Goal: Task Accomplishment & Management: Complete application form

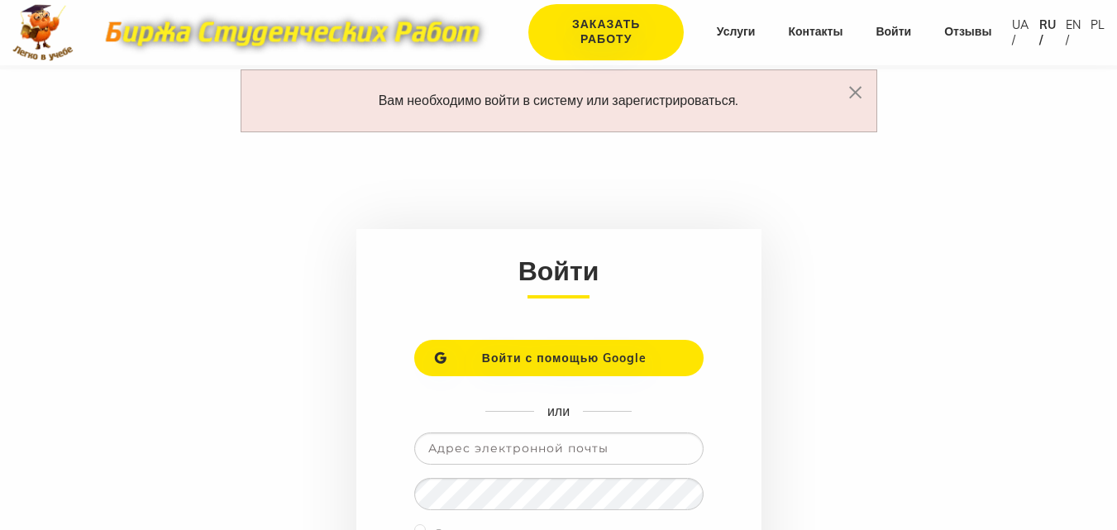
click at [547, 362] on span "Войти с помощью Google" at bounding box center [564, 358] width 165 height 15
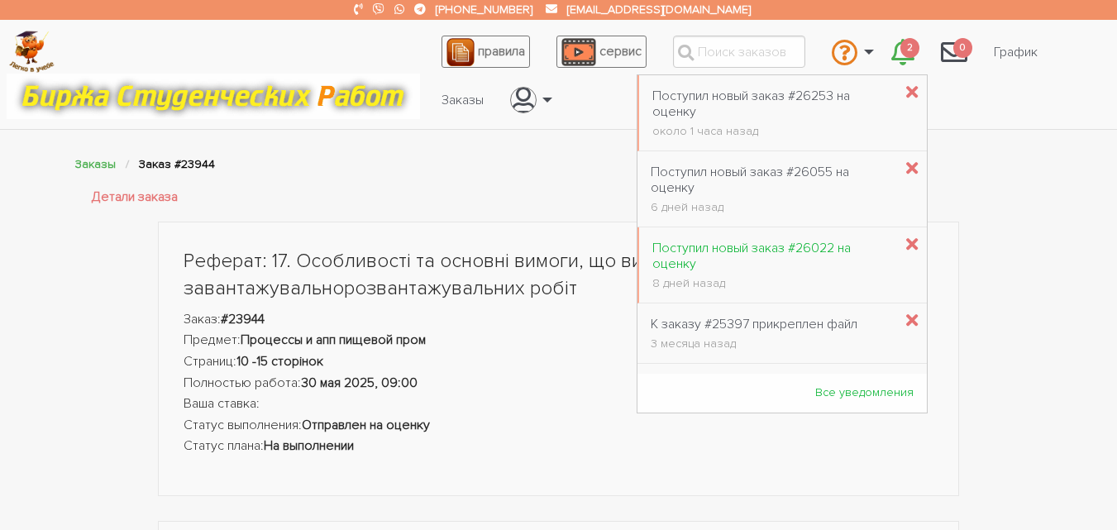
click at [722, 251] on div "Поступил новый заказ #26022 на оценку" at bounding box center [772, 256] width 241 height 31
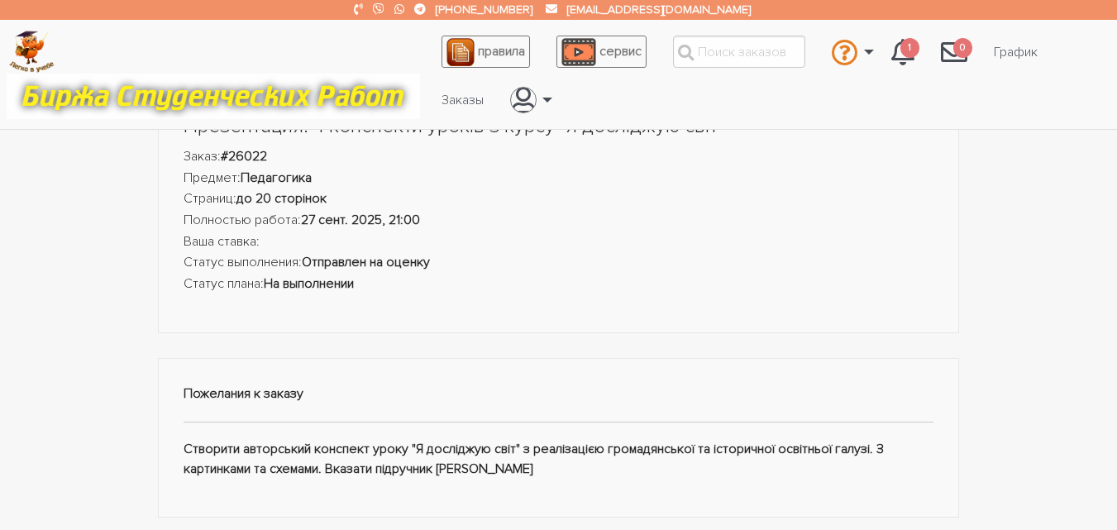
scroll to position [115, 0]
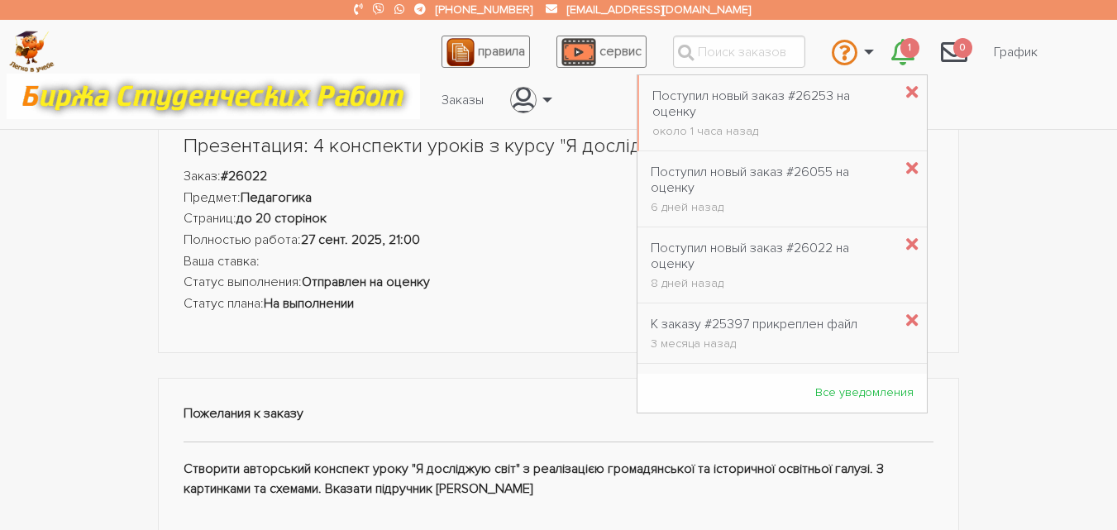
click at [908, 53] on span "1" at bounding box center [910, 48] width 20 height 21
click at [761, 173] on div "Поступил новый заказ #26055 на оценку" at bounding box center [772, 180] width 242 height 31
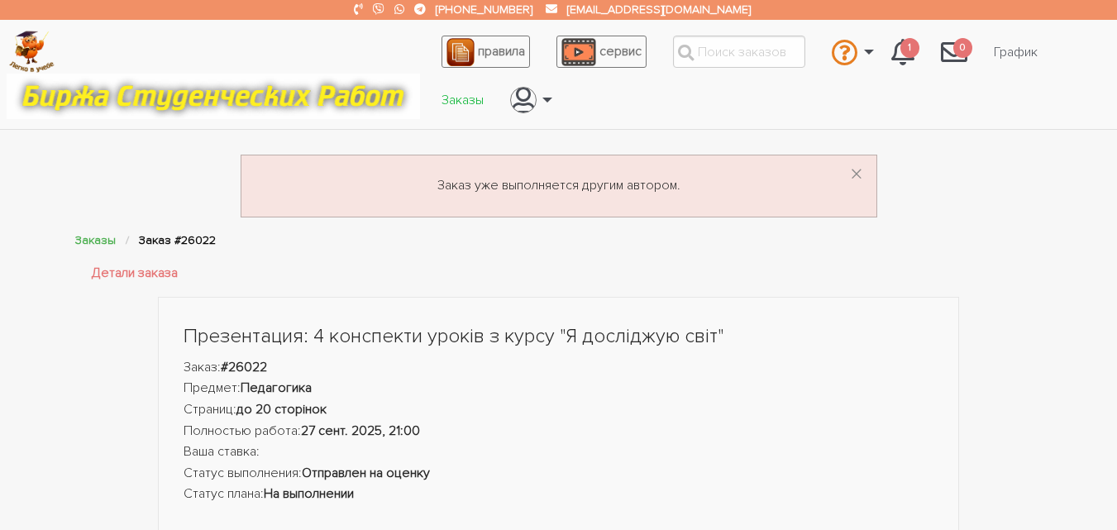
click at [451, 92] on link "Заказы" at bounding box center [462, 99] width 69 height 31
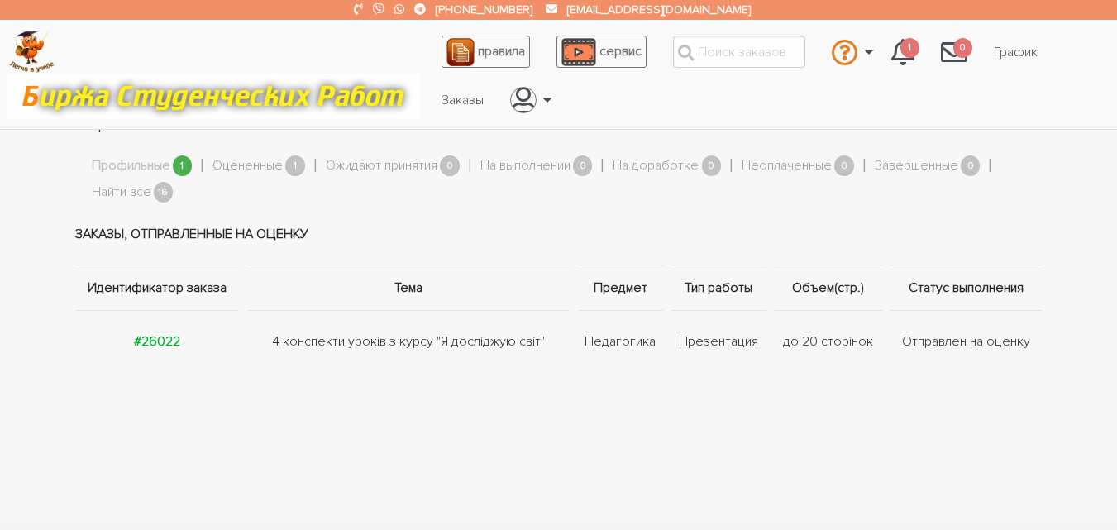
scroll to position [46, 0]
click at [166, 342] on strong "#26022" at bounding box center [157, 340] width 46 height 17
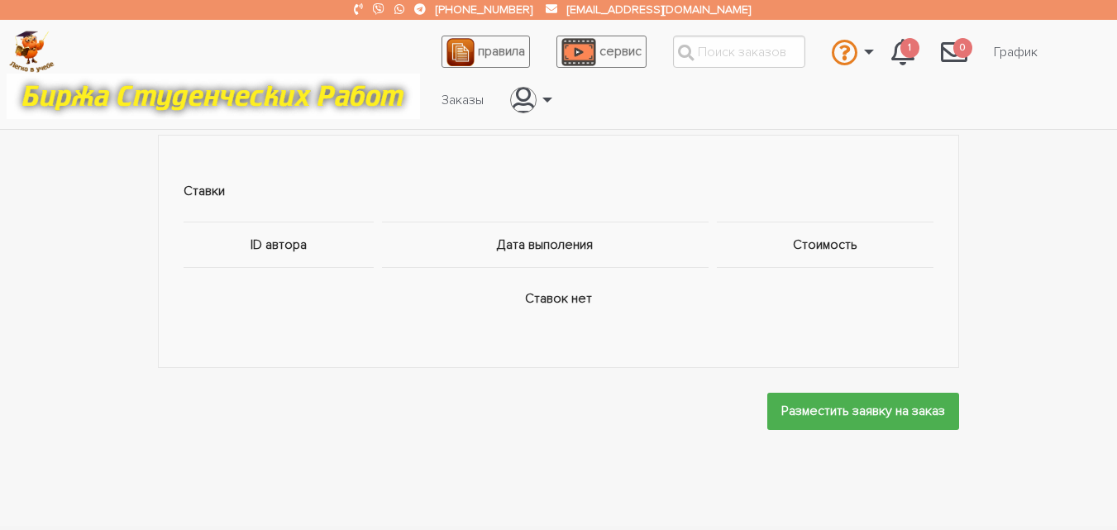
scroll to position [867, 0]
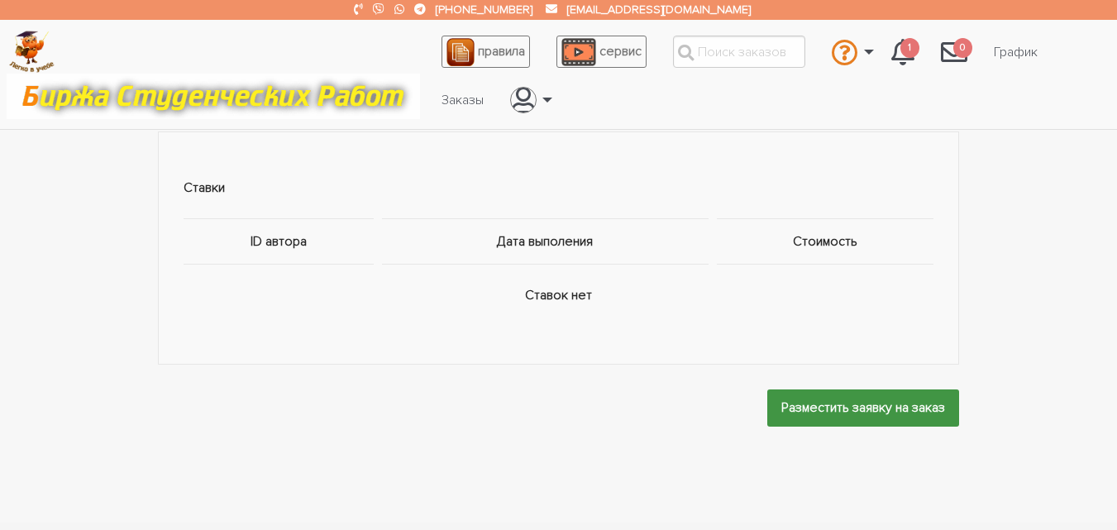
click at [799, 389] on input "Разместить заявку на заказ" at bounding box center [863, 407] width 192 height 37
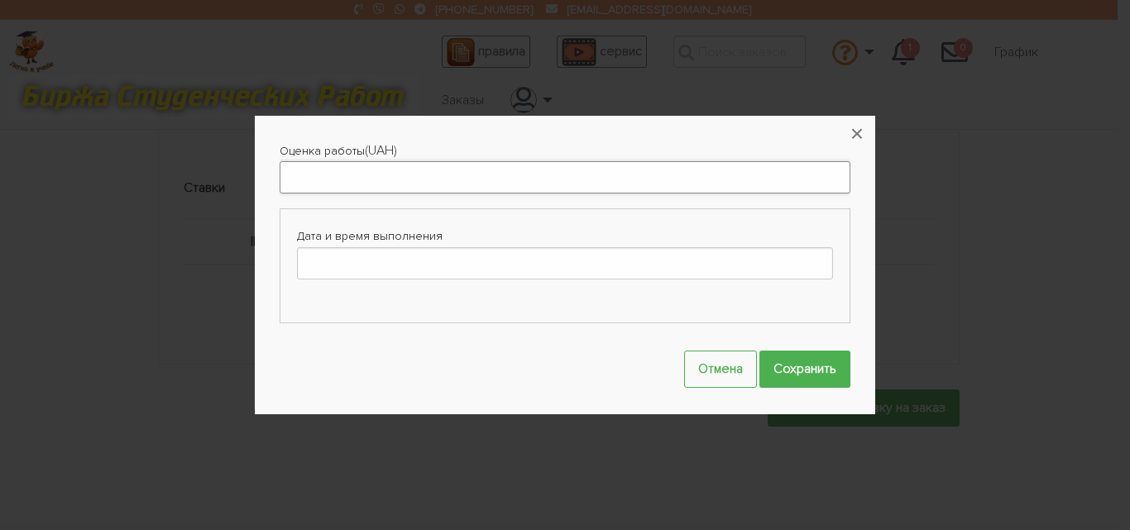
click at [514, 189] on input "Оценка работы" at bounding box center [564, 177] width 571 height 32
click at [861, 130] on button "×" at bounding box center [856, 134] width 36 height 36
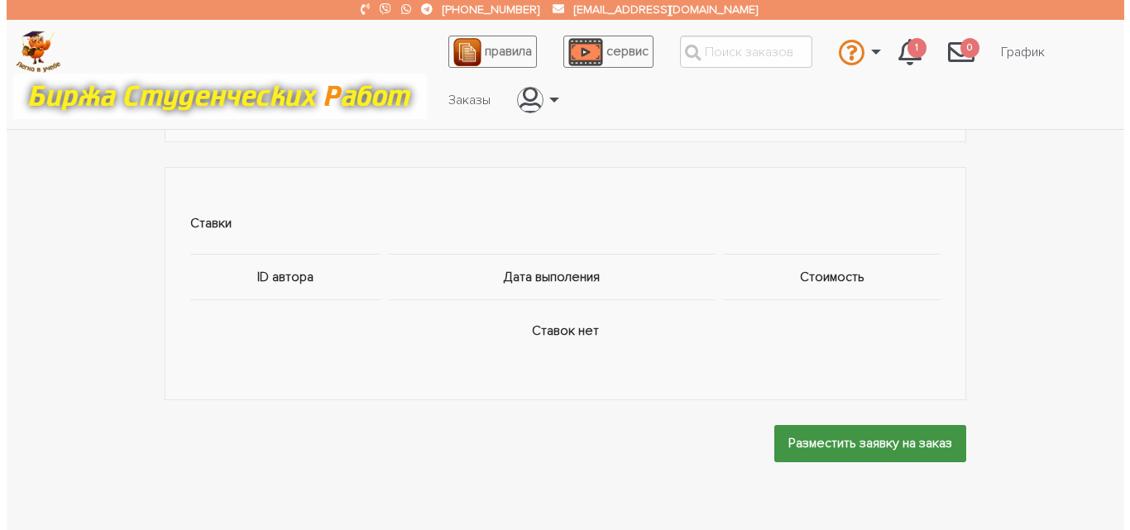
scroll to position [834, 0]
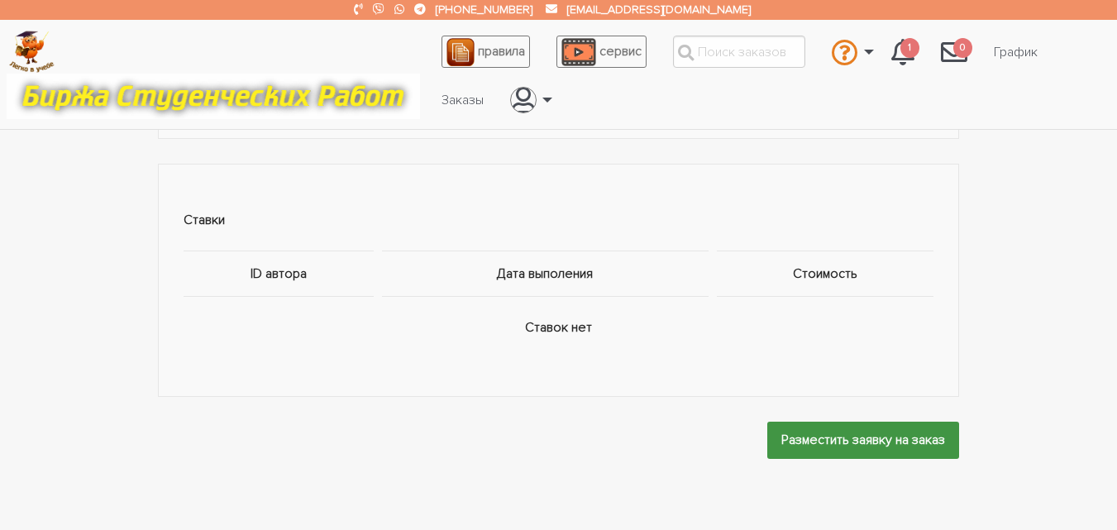
click at [885, 437] on input "Разместить заявку на заказ" at bounding box center [863, 440] width 192 height 37
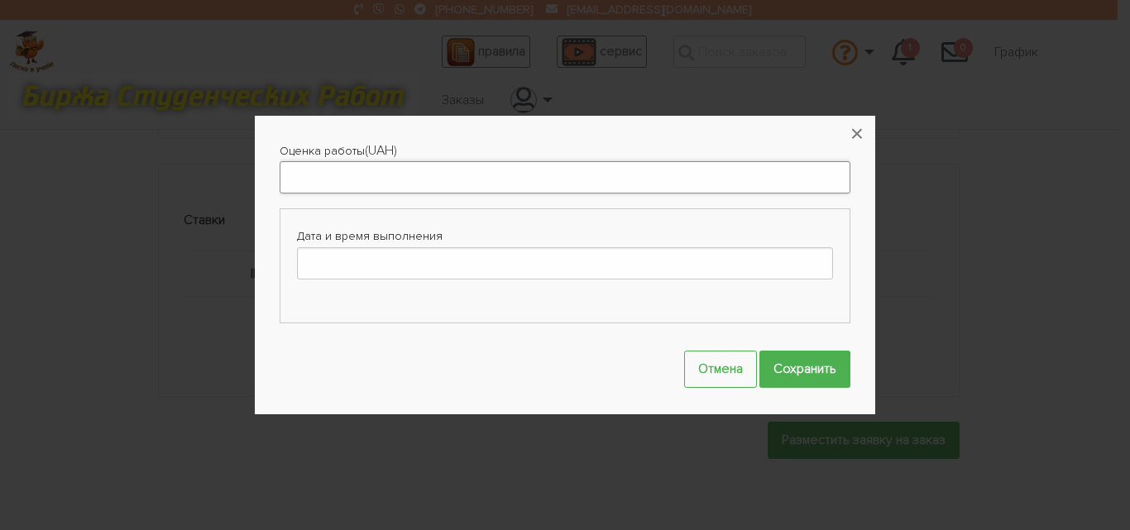
click at [524, 184] on input "Оценка работы" at bounding box center [564, 177] width 571 height 32
type input "400"
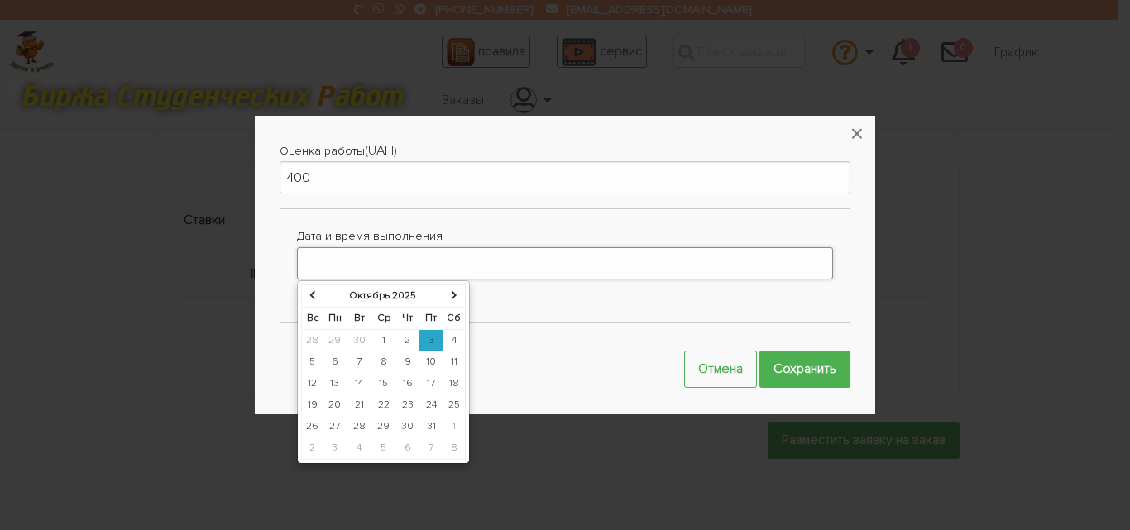
click at [418, 270] on input "Дата и время выполнения" at bounding box center [565, 263] width 536 height 32
click at [309, 299] on icon at bounding box center [312, 295] width 7 height 10
click at [445, 404] on td "27" at bounding box center [453, 404] width 23 height 21
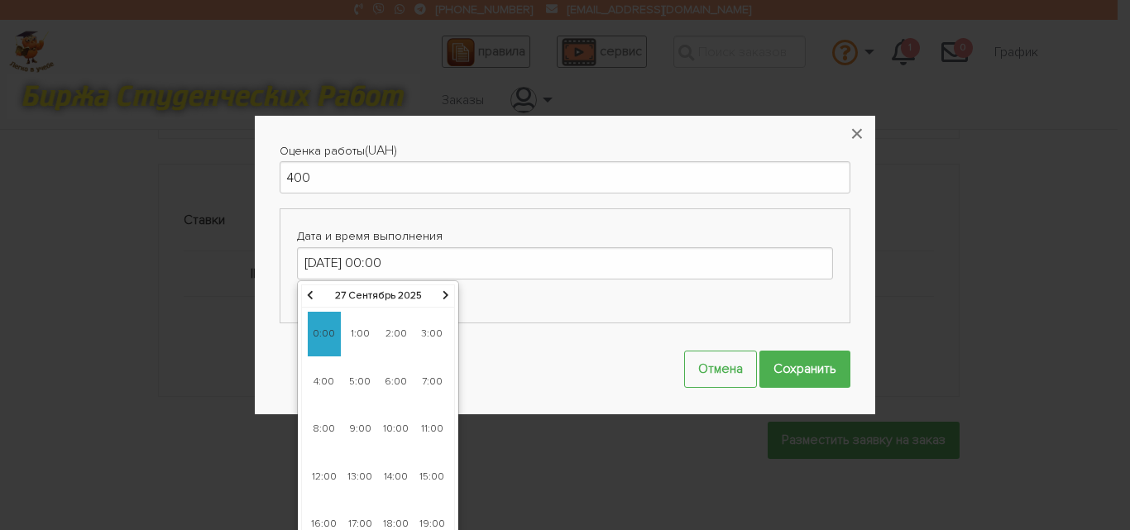
click at [395, 382] on span "6:00" at bounding box center [396, 382] width 33 height 45
type input "27-09-2025 06:00"
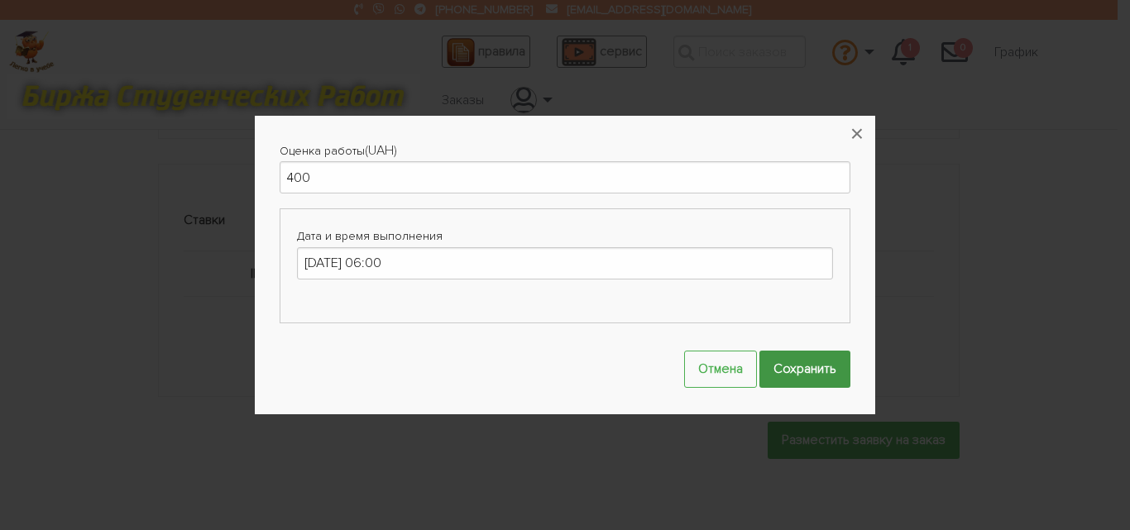
click at [800, 367] on input "Сохранить" at bounding box center [804, 369] width 91 height 37
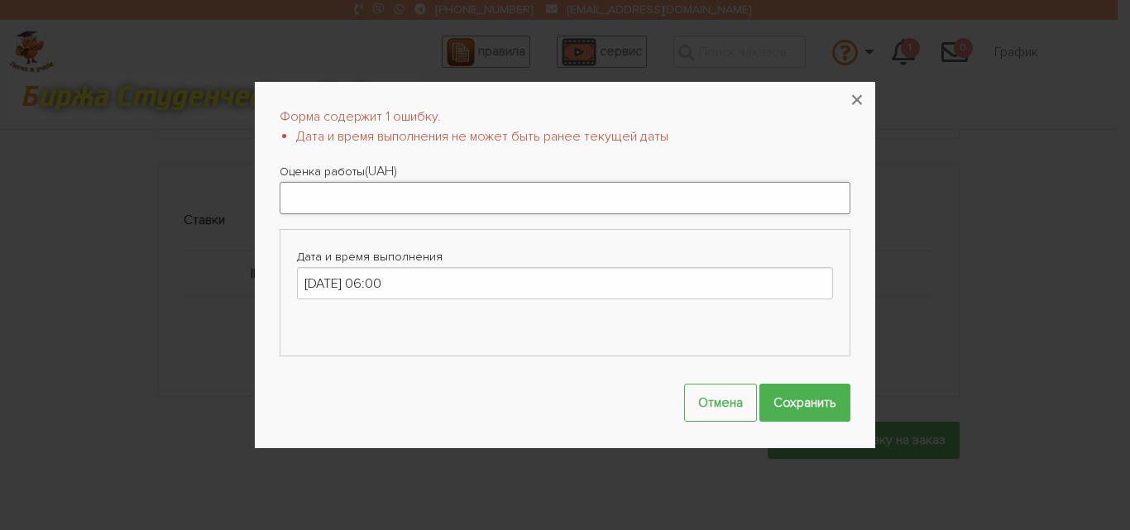
click at [604, 200] on input "Оценка работы" at bounding box center [564, 198] width 571 height 32
click at [595, 291] on input "27-09-2025 06:00" at bounding box center [565, 283] width 536 height 32
type input "2"
click at [505, 279] on input "Дата и время выполнения" at bounding box center [565, 283] width 536 height 32
click at [392, 201] on input "Оценка работы" at bounding box center [564, 198] width 571 height 32
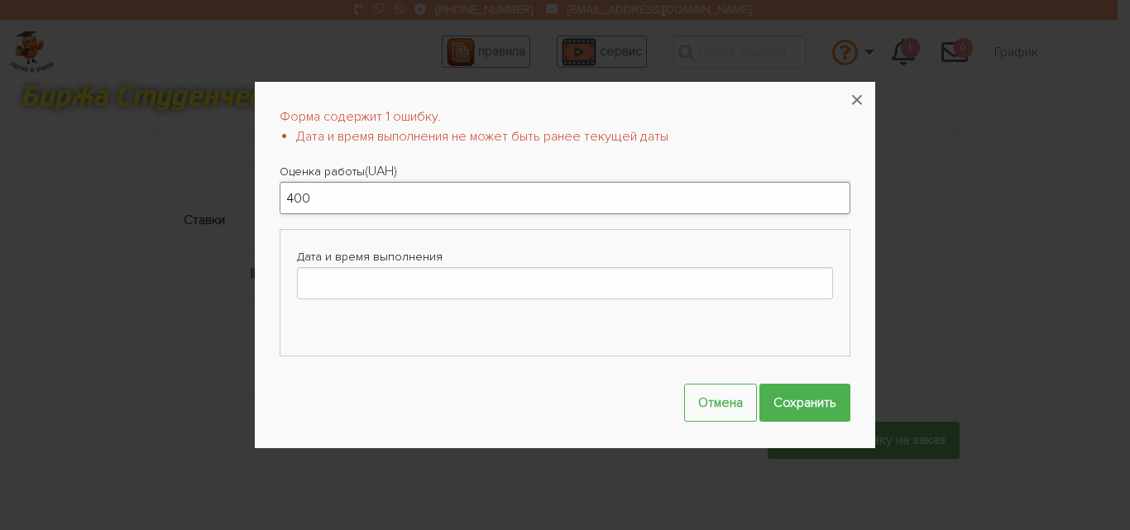
type input "400"
click at [374, 271] on input "Дата и время выполнения" at bounding box center [565, 283] width 536 height 32
type input "03.10.2025 10:00"
click at [806, 399] on input "Сохранить" at bounding box center [804, 402] width 91 height 37
click at [319, 287] on input "03-10-2025 10:00" at bounding box center [565, 283] width 536 height 32
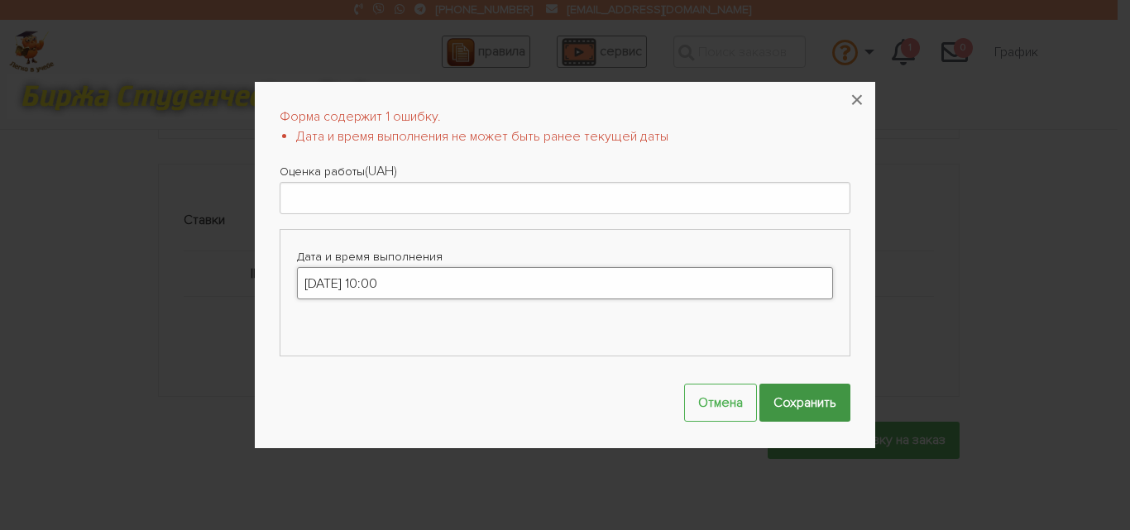
type input "04-10-2025 10:00"
click at [788, 395] on input "Сохранить" at bounding box center [804, 402] width 91 height 37
type input "400"
click at [800, 395] on input "Сохранить" at bounding box center [804, 402] width 91 height 37
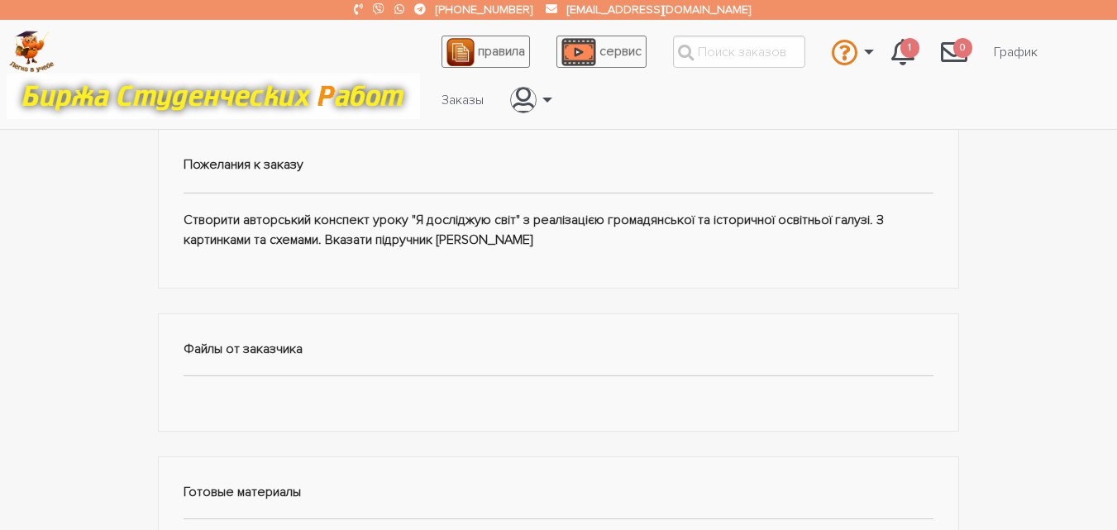
scroll to position [0, 0]
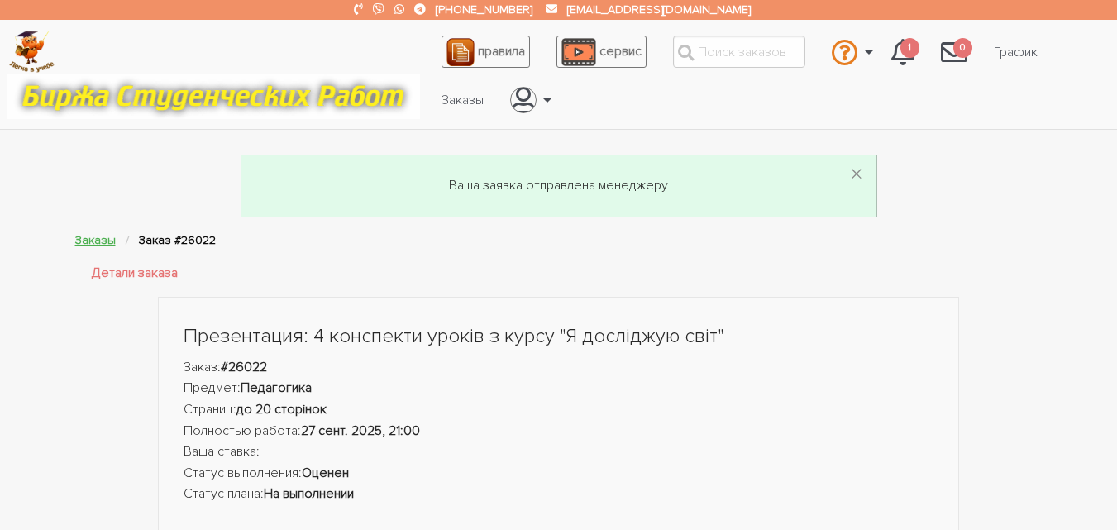
click at [98, 237] on link "Заказы" at bounding box center [95, 240] width 41 height 14
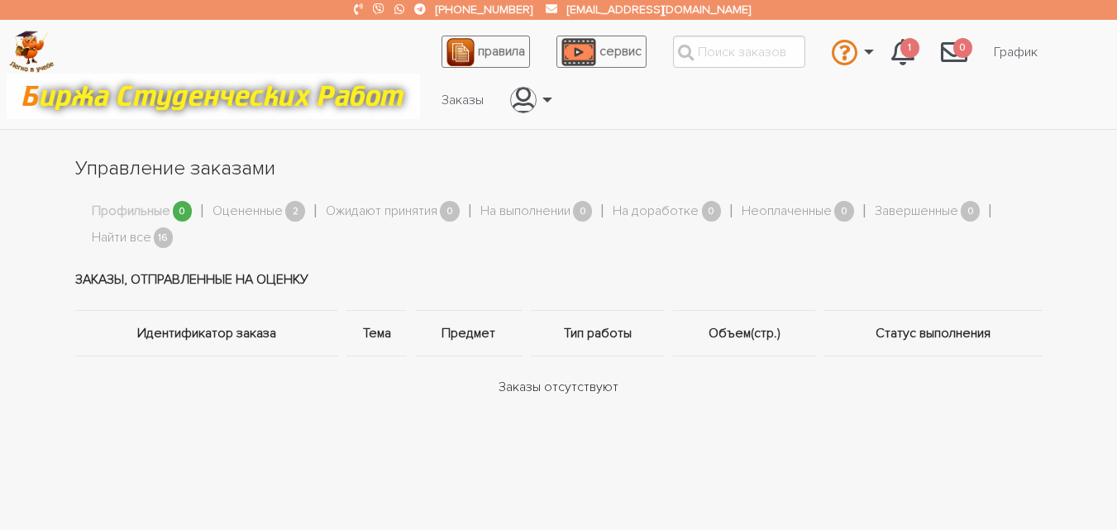
click at [137, 235] on link "Найти все" at bounding box center [122, 237] width 60 height 21
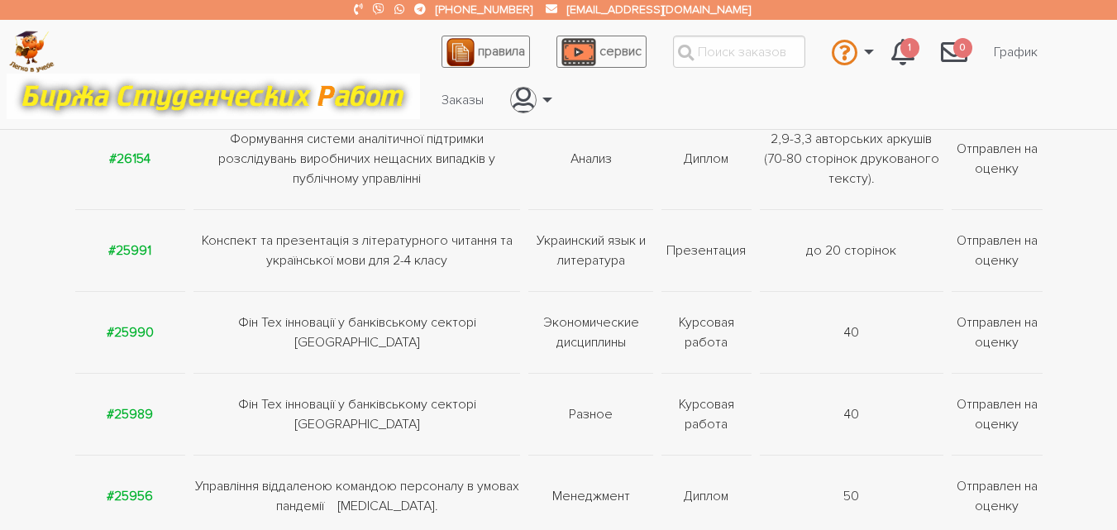
scroll to position [351, 0]
click at [141, 246] on strong "#25991" at bounding box center [129, 249] width 43 height 17
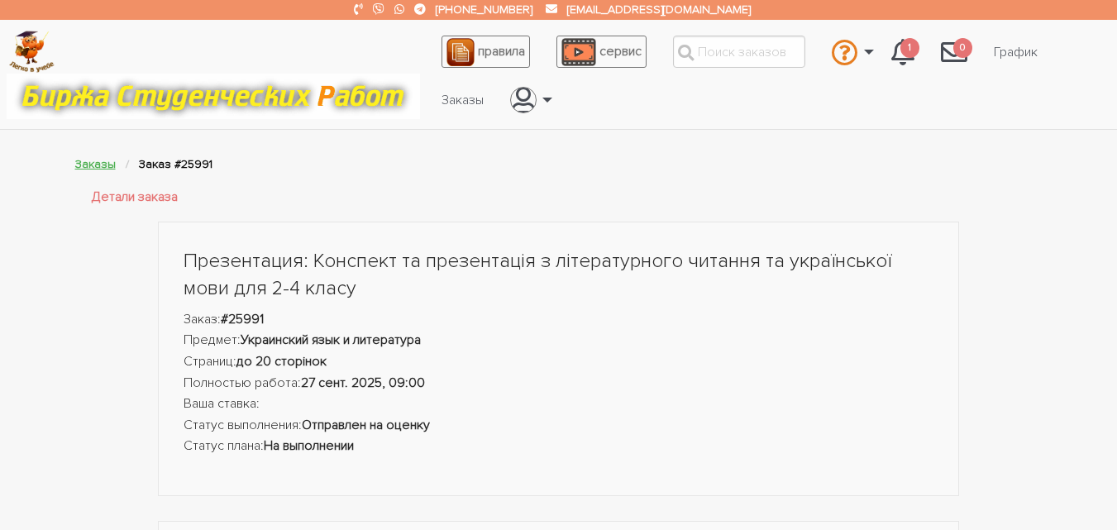
click at [96, 162] on link "Заказы" at bounding box center [95, 164] width 41 height 14
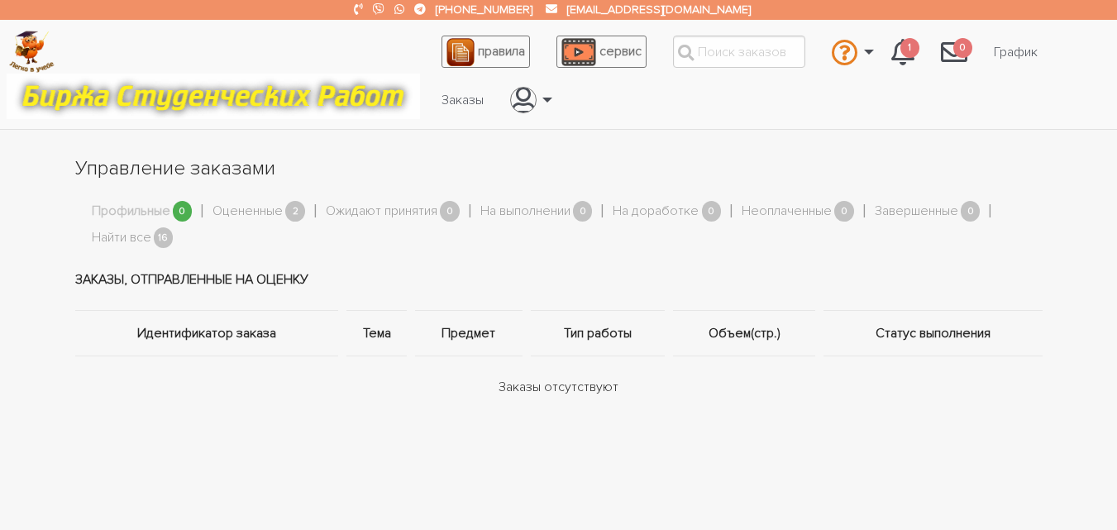
scroll to position [36, 0]
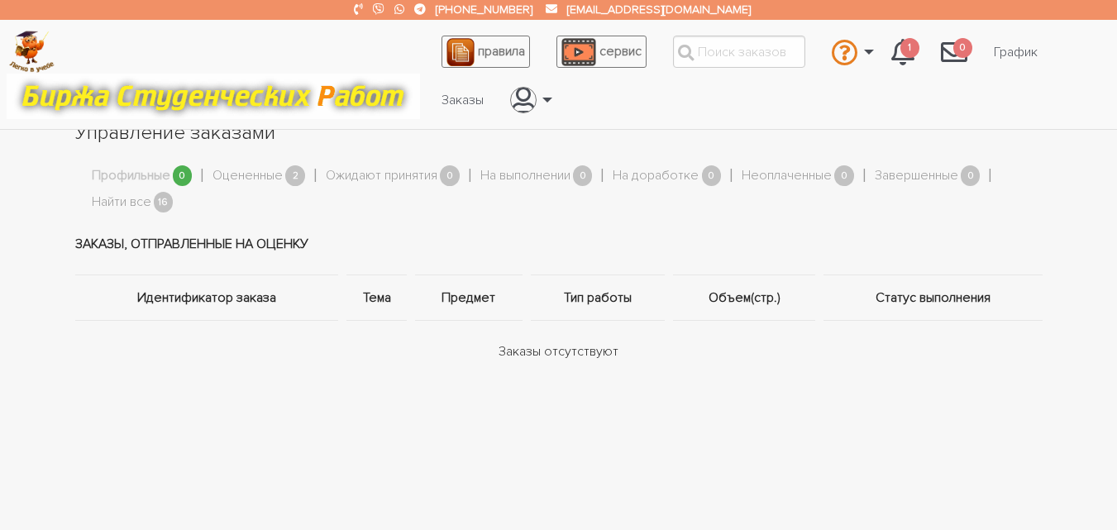
click at [146, 203] on link "Найти все" at bounding box center [122, 202] width 60 height 21
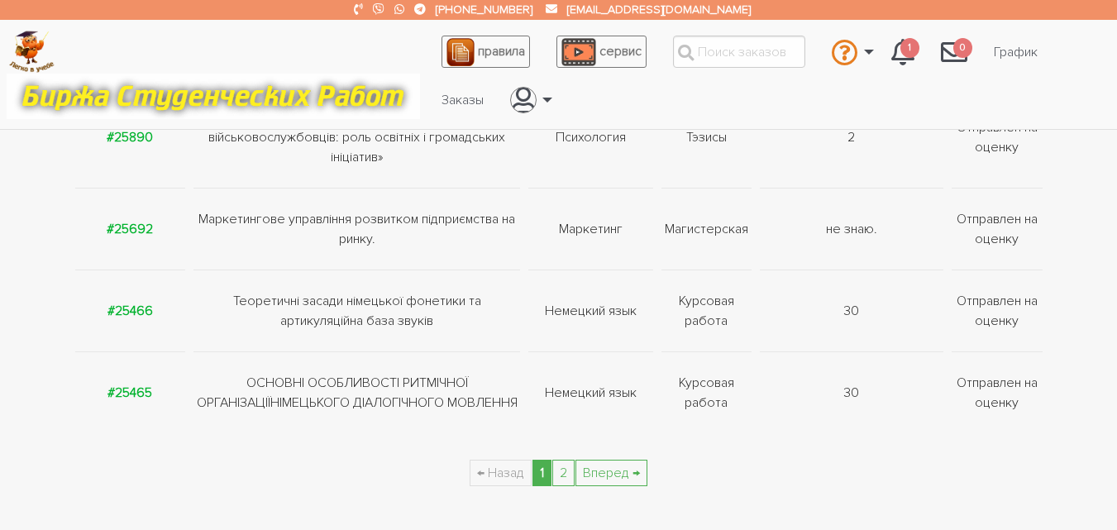
scroll to position [801, 0]
click at [570, 466] on link "2" at bounding box center [563, 472] width 22 height 26
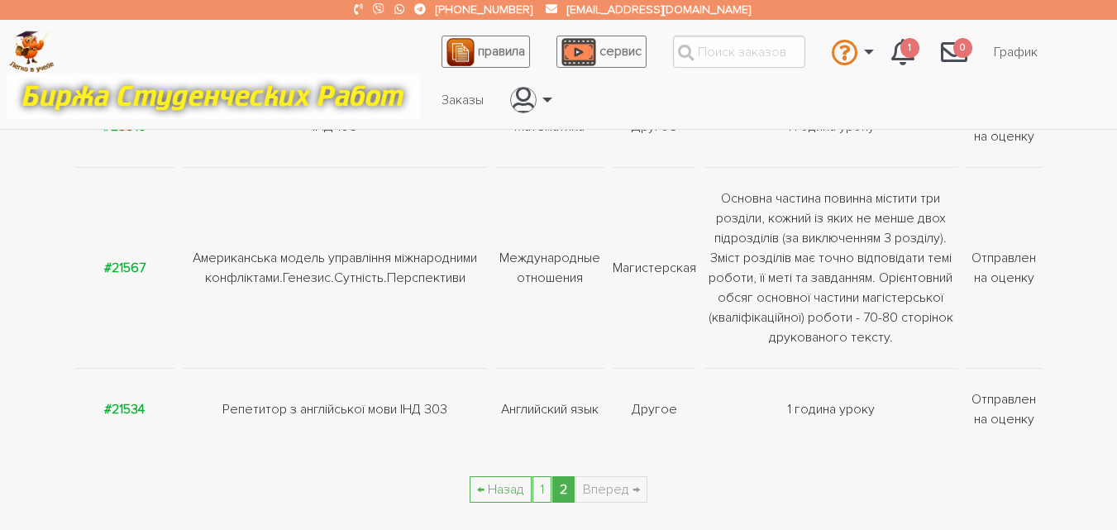
scroll to position [577, 0]
click at [136, 404] on strong "#21534" at bounding box center [124, 407] width 41 height 17
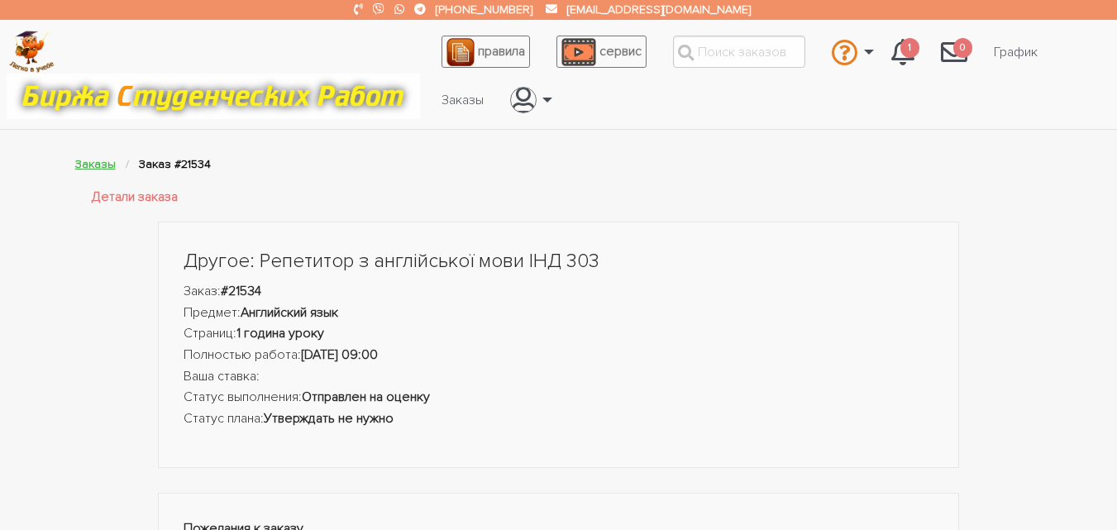
click at [96, 161] on link "Заказы" at bounding box center [95, 164] width 41 height 14
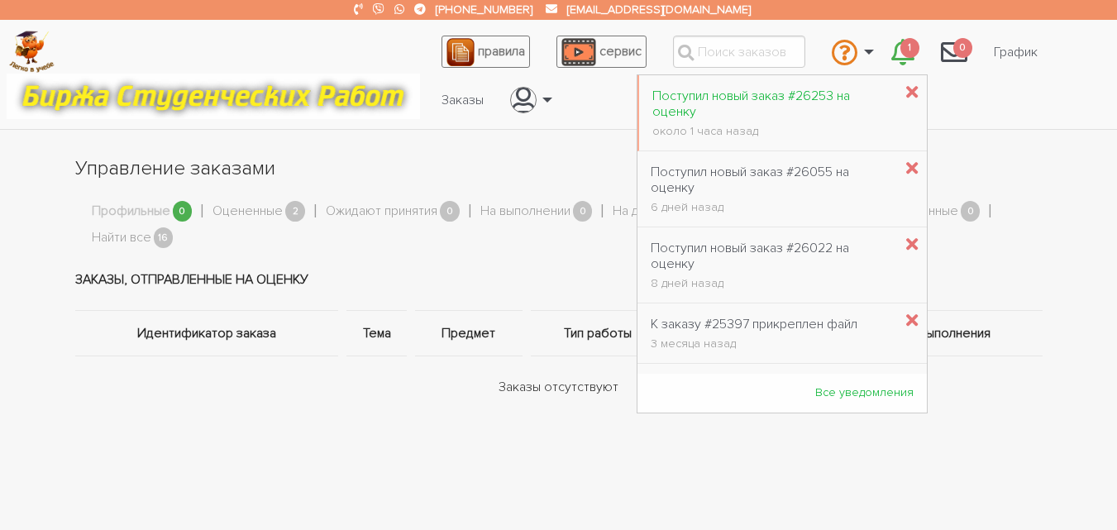
click at [812, 96] on div "Поступил новый заказ #26253 на оценку" at bounding box center [772, 103] width 241 height 31
